Goal: Task Accomplishment & Management: Manage account settings

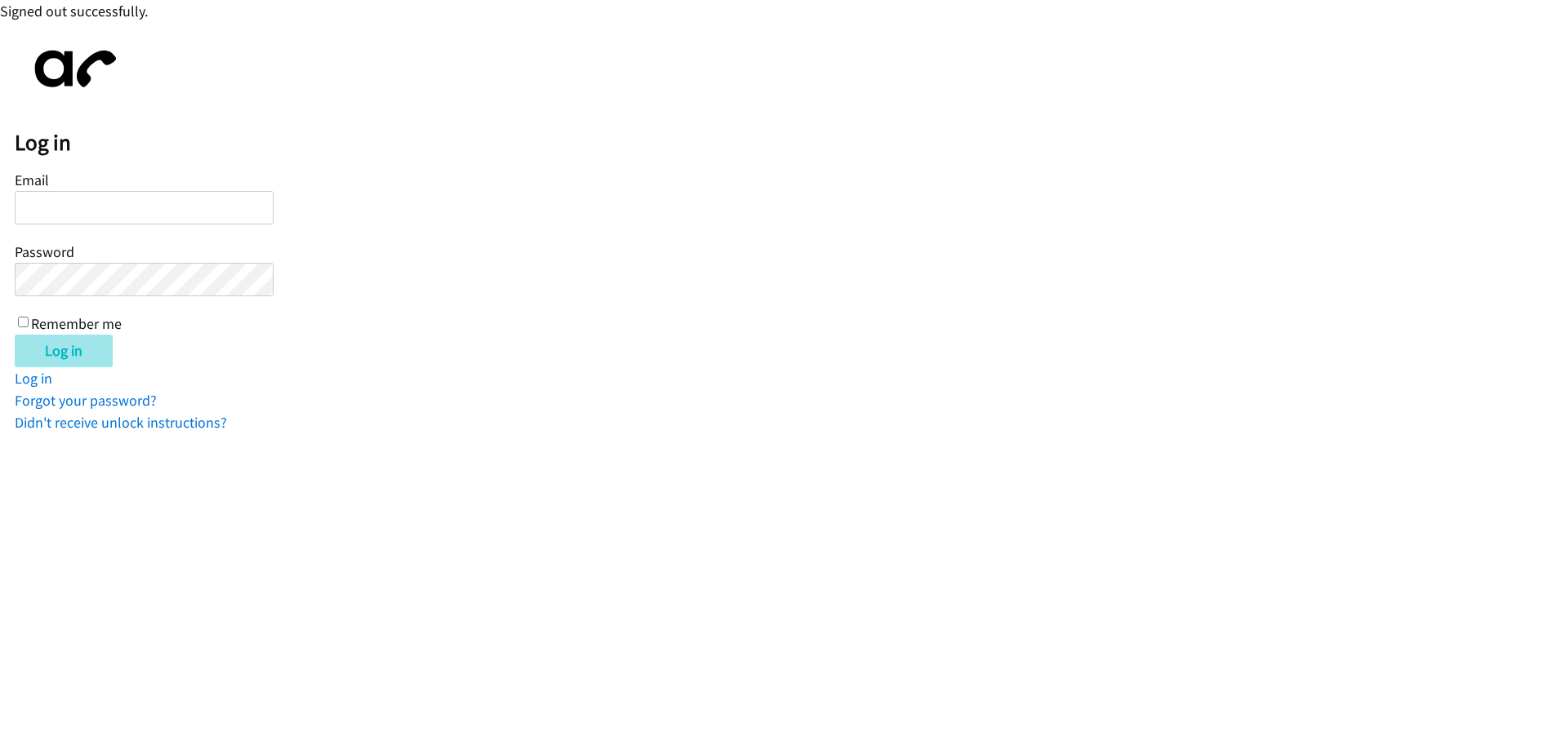
type input "[EMAIL_ADDRESS][DOMAIN_NAME]"
click at [87, 352] on input "Log in" at bounding box center [64, 351] width 98 height 33
type input "[EMAIL_ADDRESS][DOMAIN_NAME]"
click at [78, 358] on input "Log in" at bounding box center [64, 351] width 98 height 33
